Goal: Navigation & Orientation: Find specific page/section

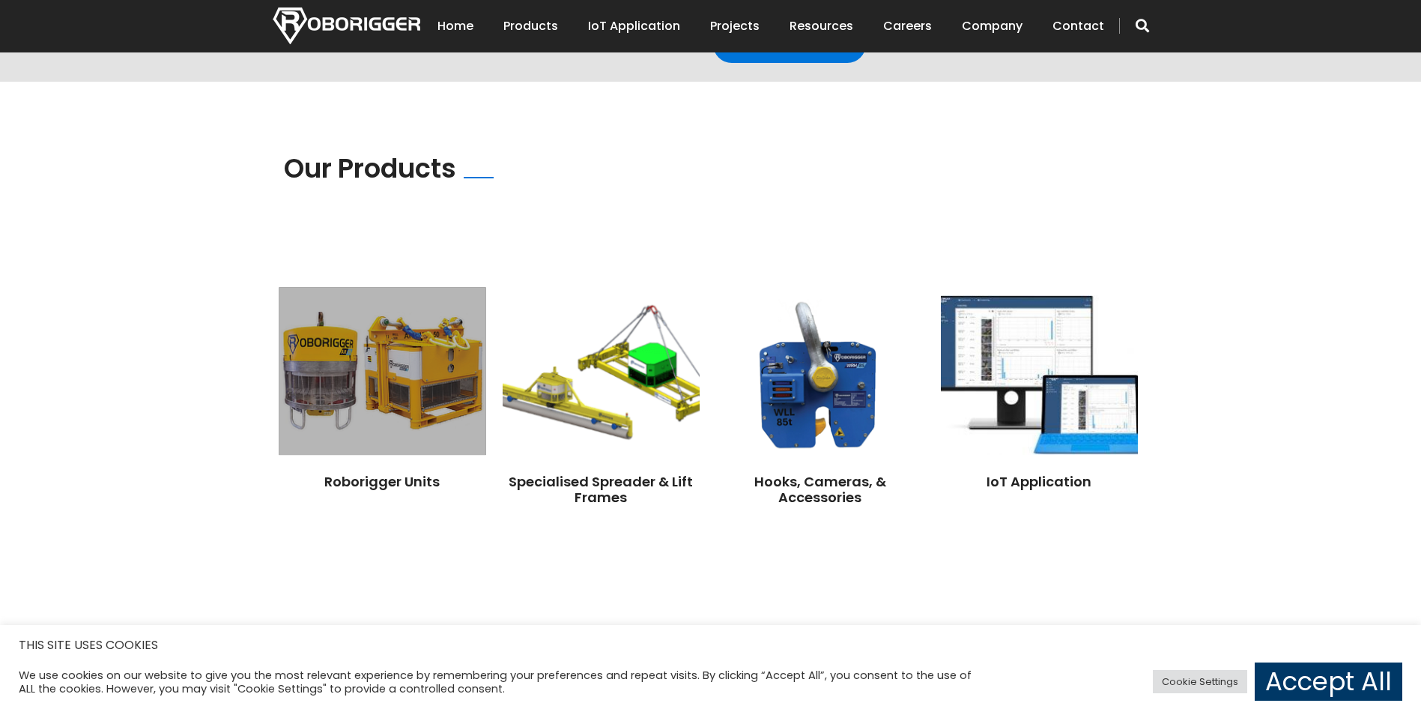
scroll to position [974, 0]
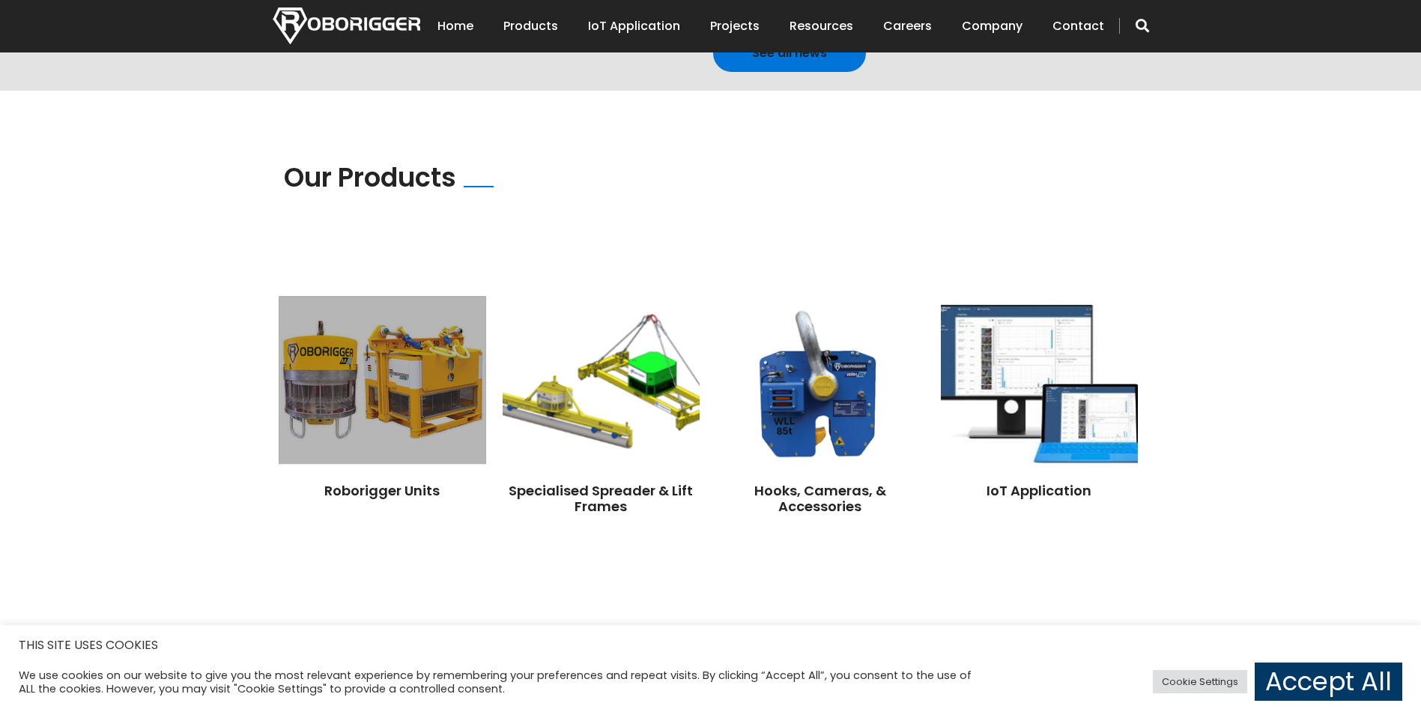
click at [363, 327] on img at bounding box center [382, 380] width 207 height 168
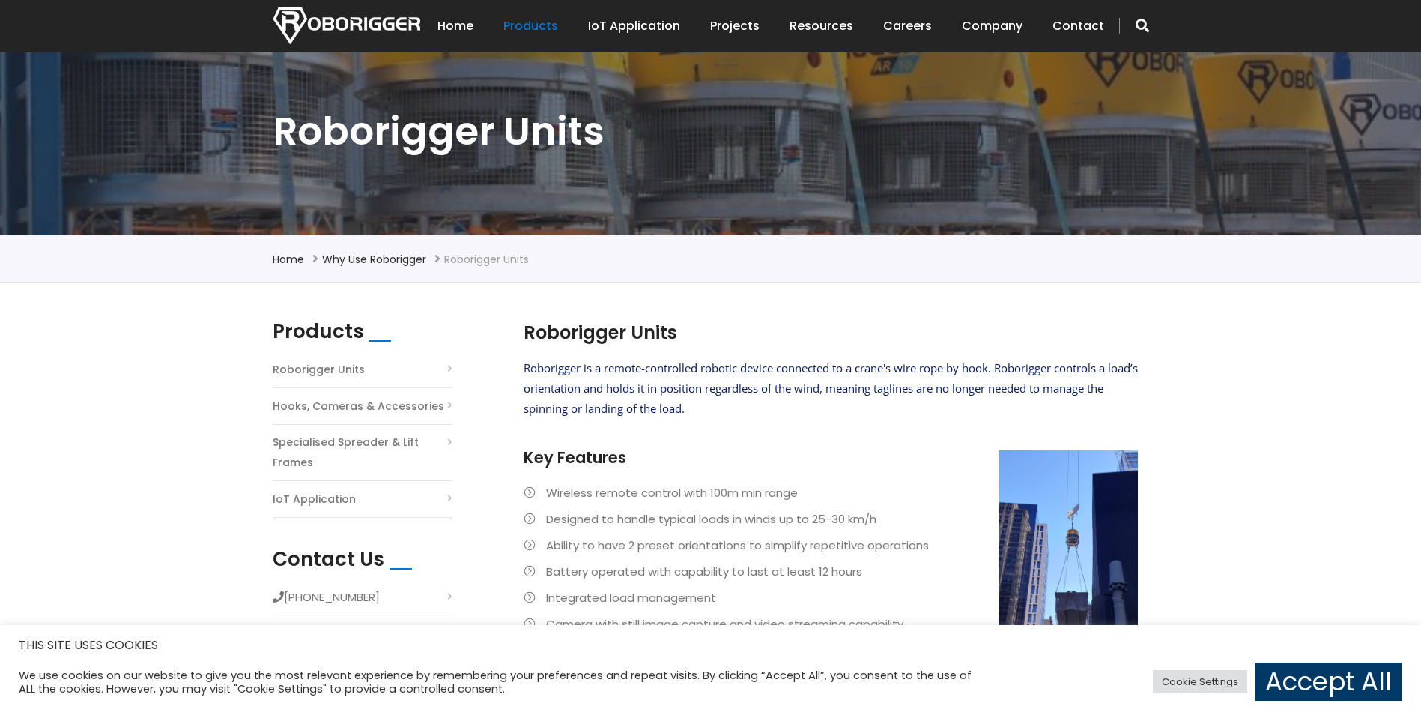
scroll to position [150, 0]
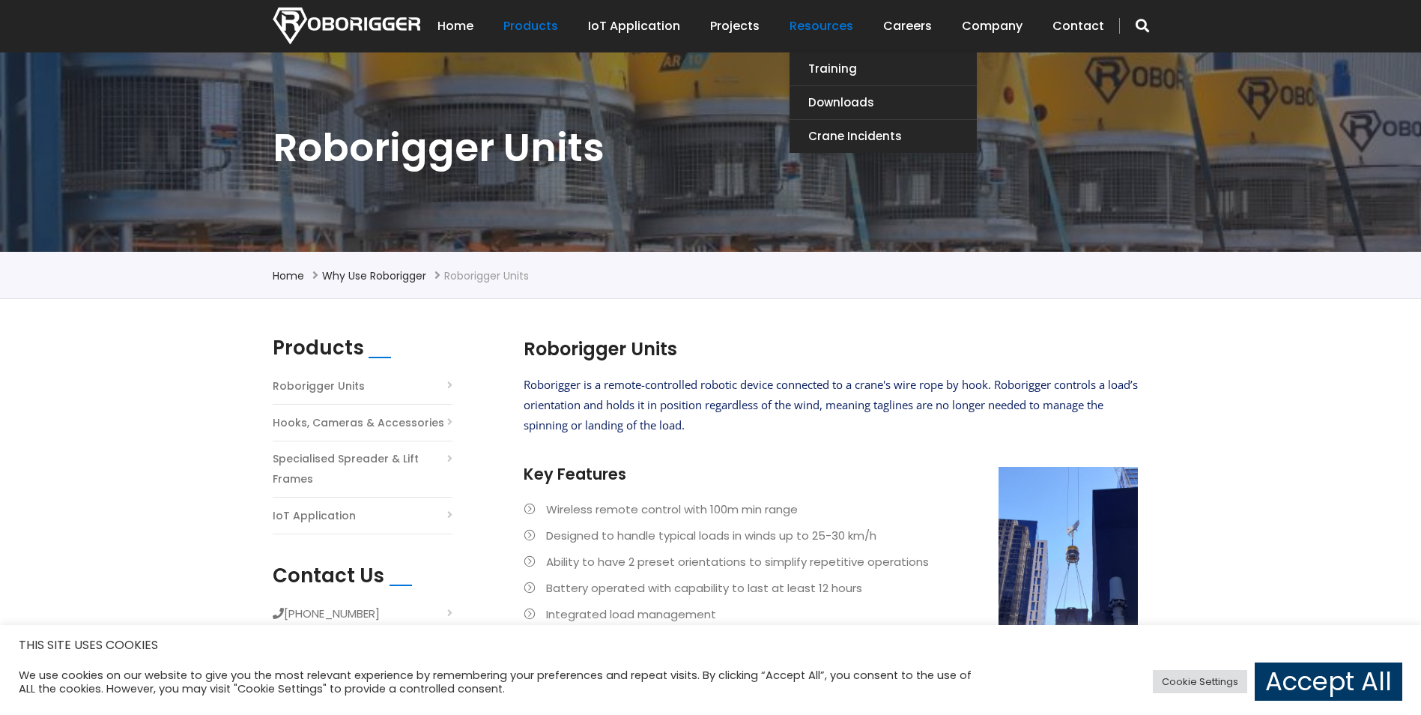
click at [829, 21] on link "Resources" at bounding box center [822, 26] width 64 height 46
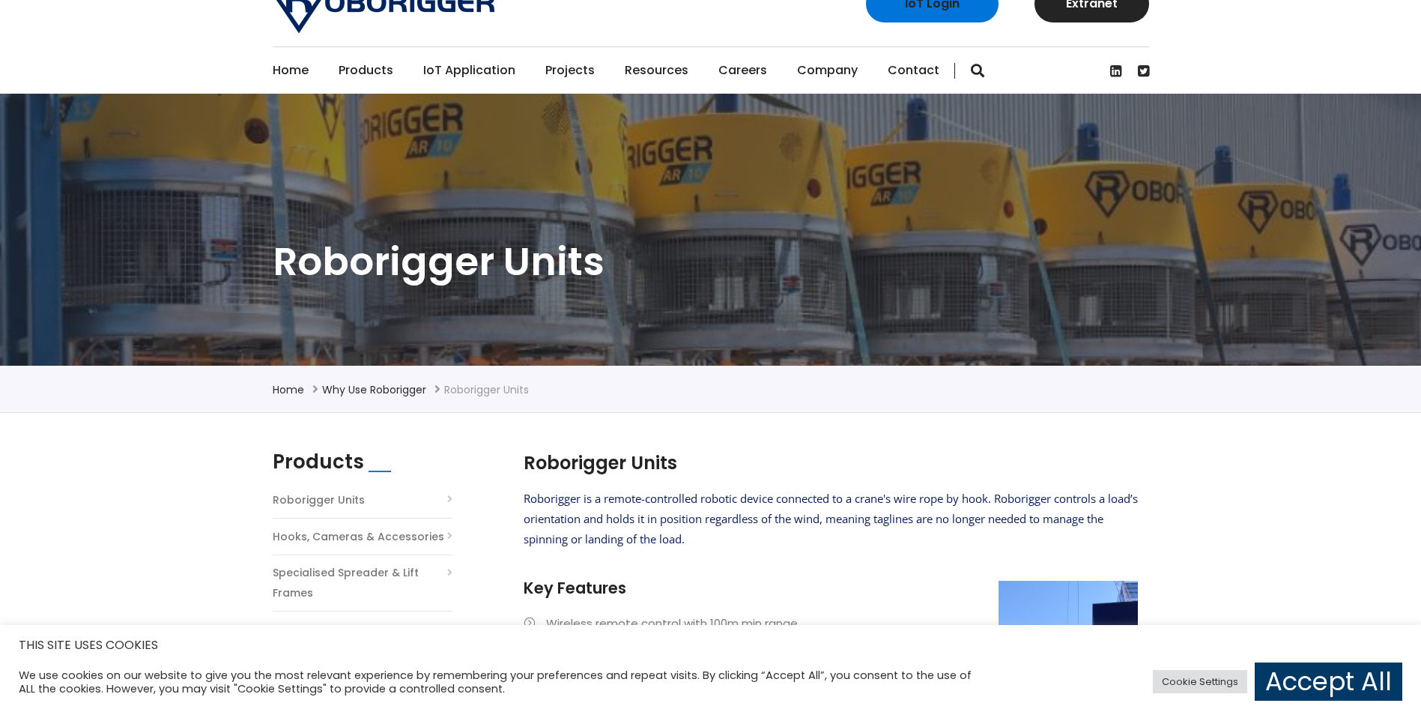
scroll to position [0, 0]
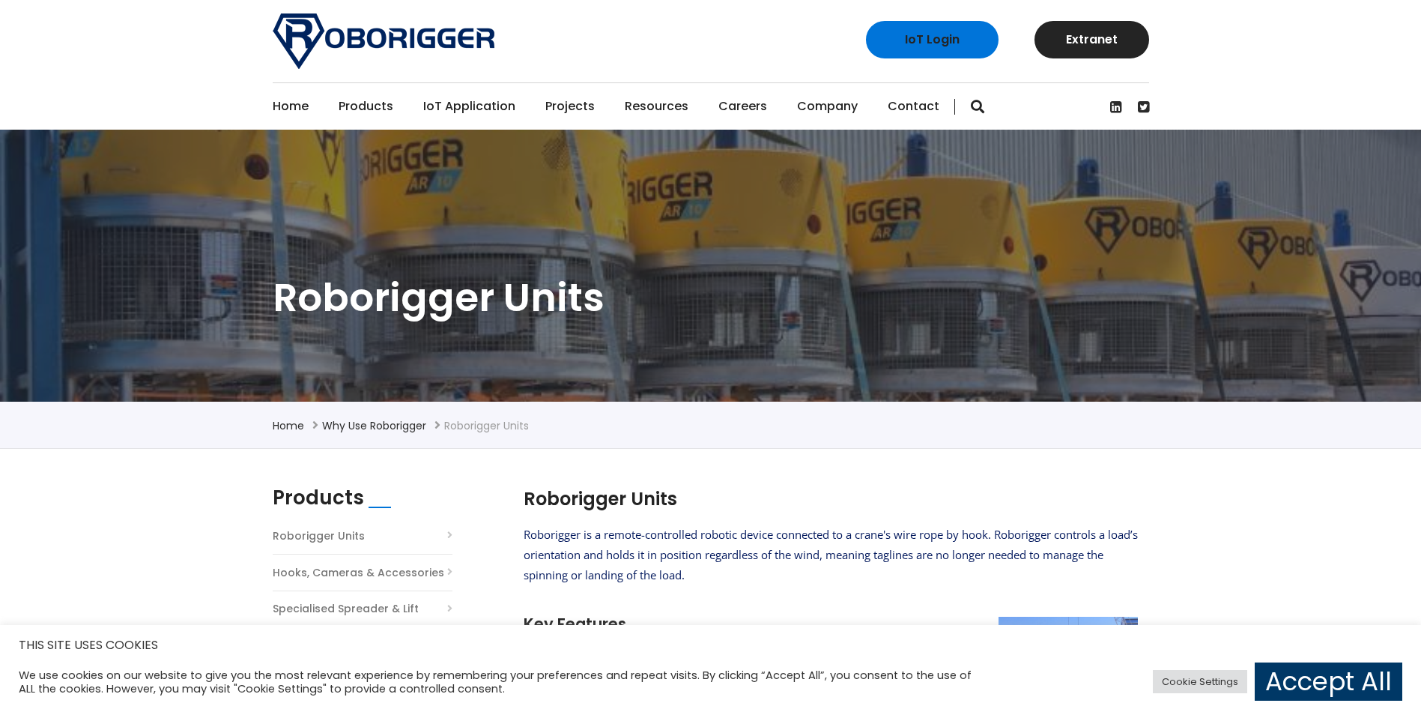
click at [567, 103] on link "Projects" at bounding box center [569, 106] width 49 height 46
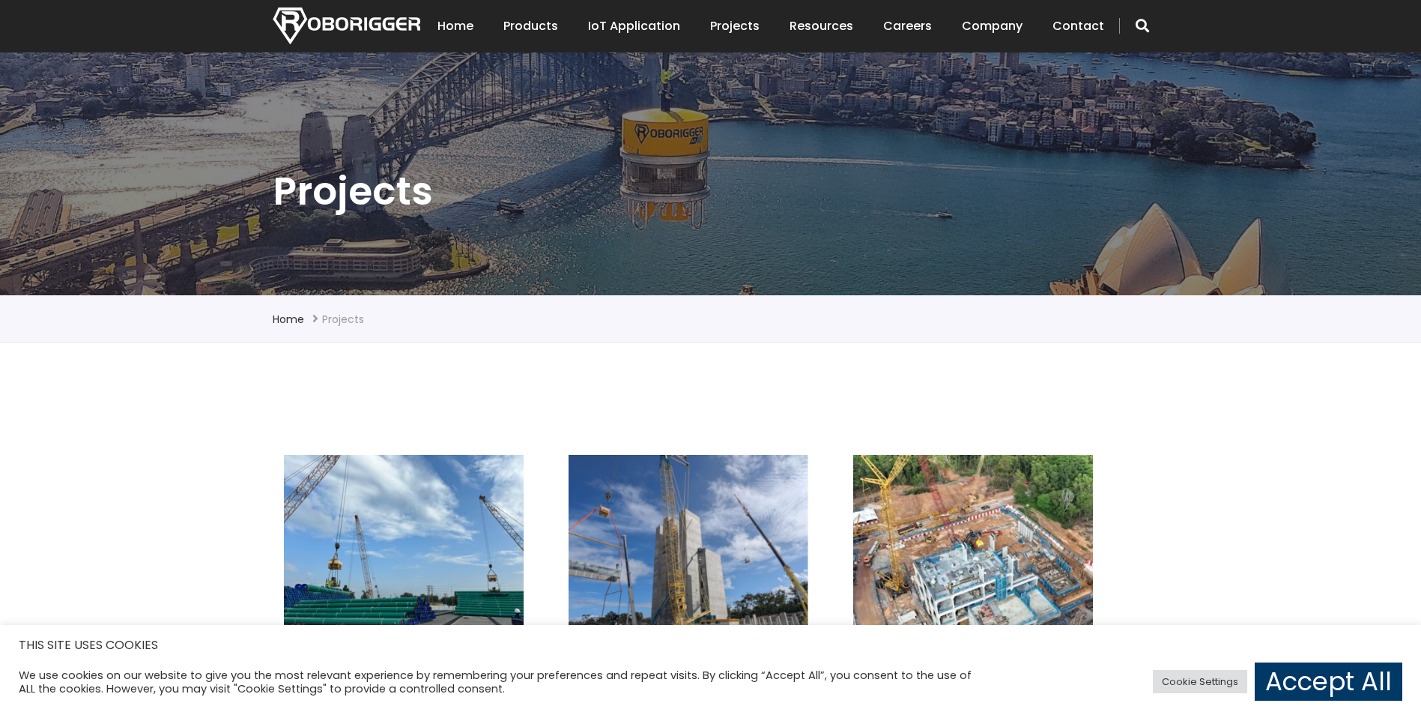
scroll to position [450, 0]
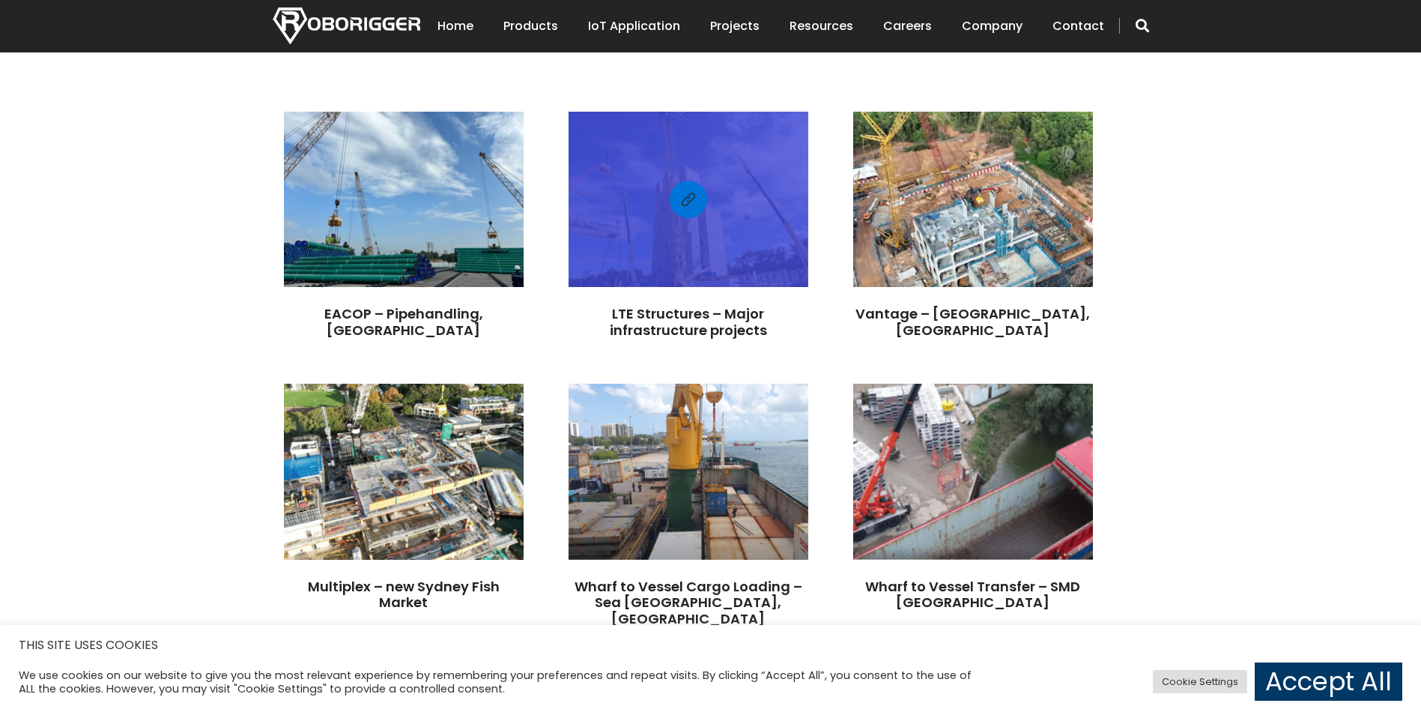
click at [695, 222] on div at bounding box center [689, 199] width 240 height 160
click at [712, 316] on link "LTE Structures – Major infrastructure projects" at bounding box center [688, 321] width 157 height 35
